Goal: Information Seeking & Learning: Learn about a topic

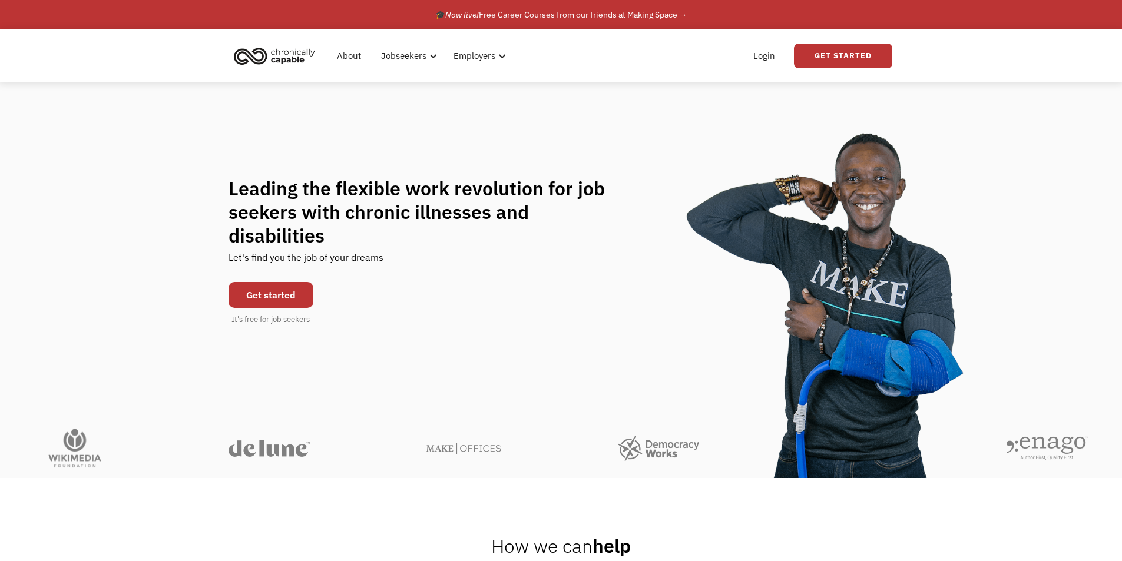
click at [271, 282] on link "Get started" at bounding box center [271, 295] width 85 height 26
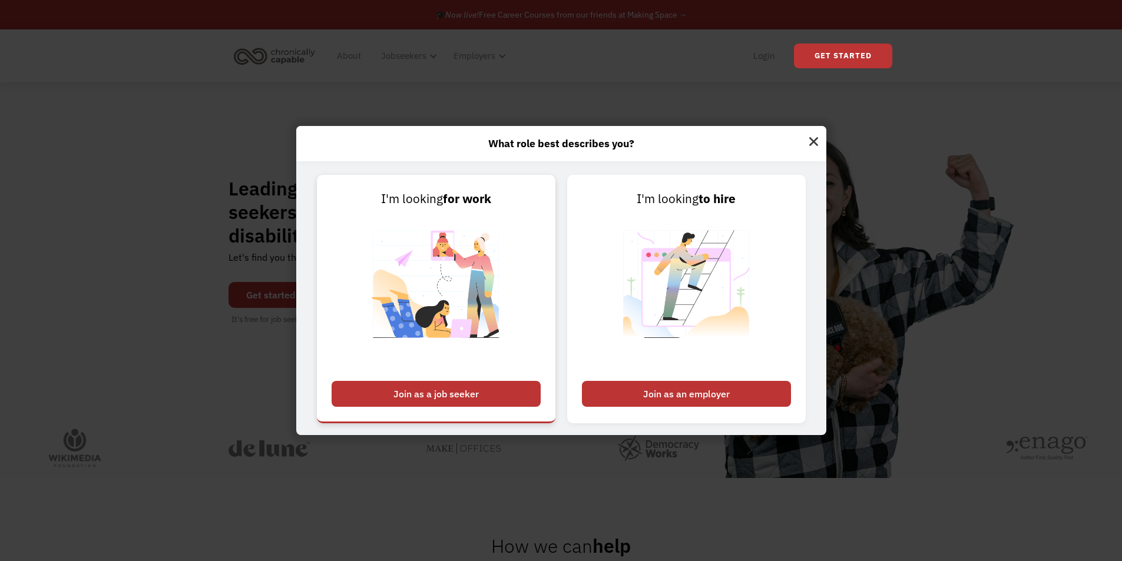
click at [503, 395] on div "Join as a job seeker" at bounding box center [436, 394] width 209 height 26
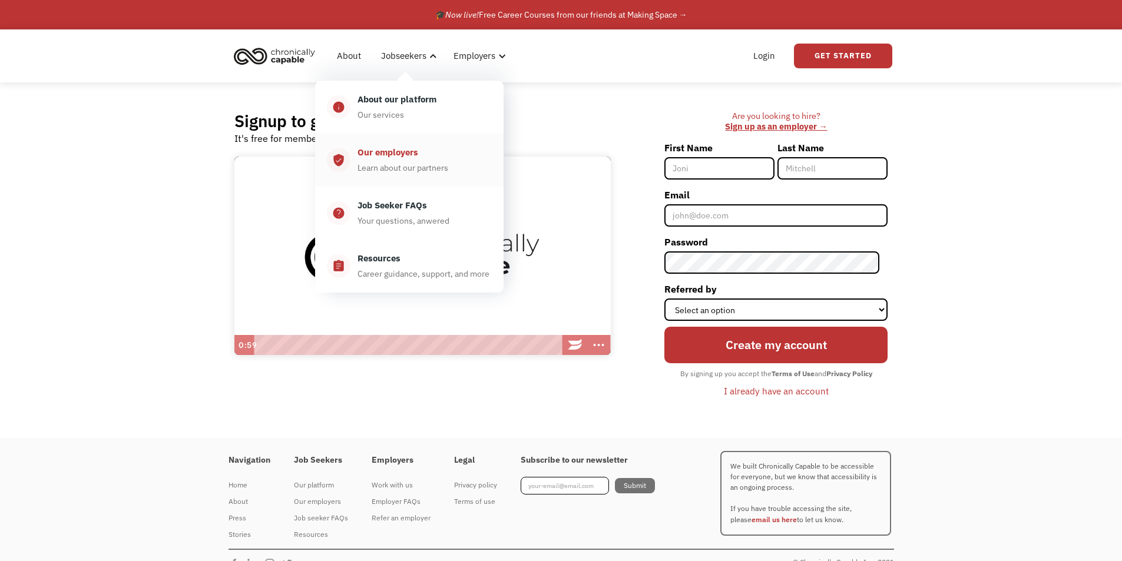
click at [408, 158] on div "Our employers" at bounding box center [388, 153] width 61 height 14
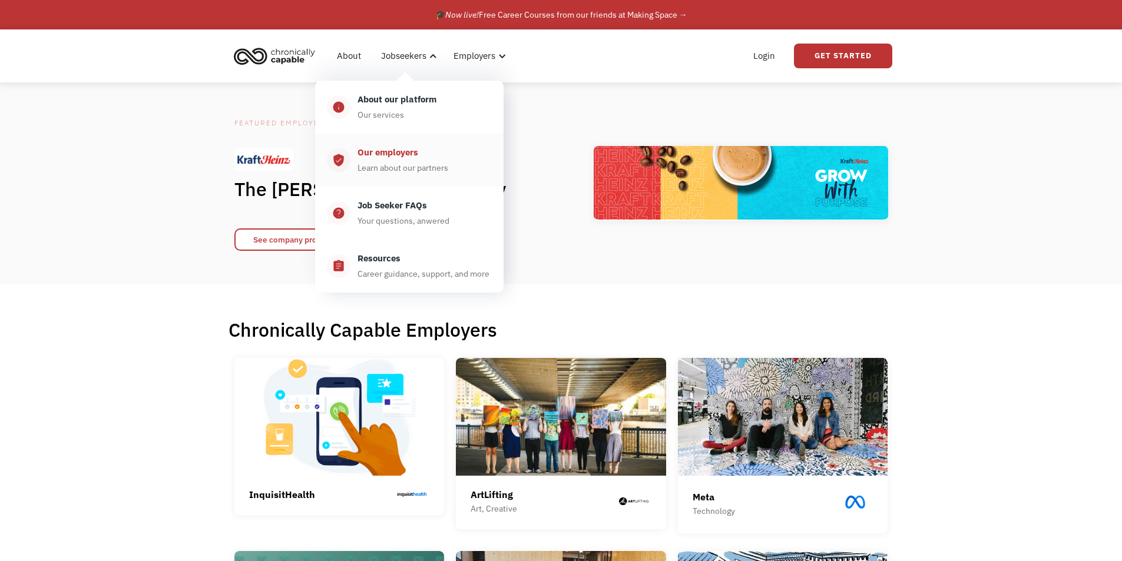
click at [399, 152] on div "Our employers" at bounding box center [388, 153] width 61 height 14
